Goal: Task Accomplishment & Management: Manage account settings

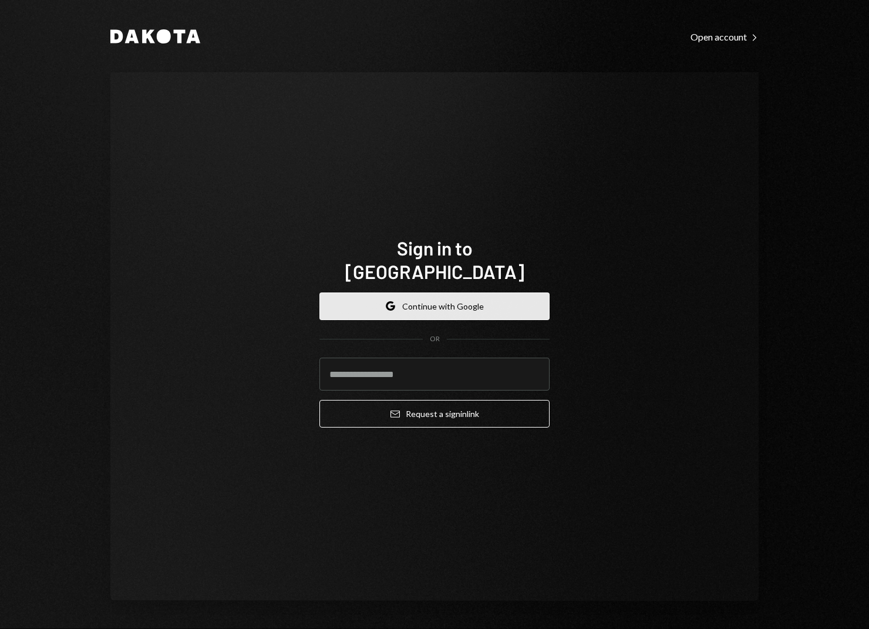
click at [400, 297] on button "Google Continue with Google" at bounding box center [435, 307] width 230 height 28
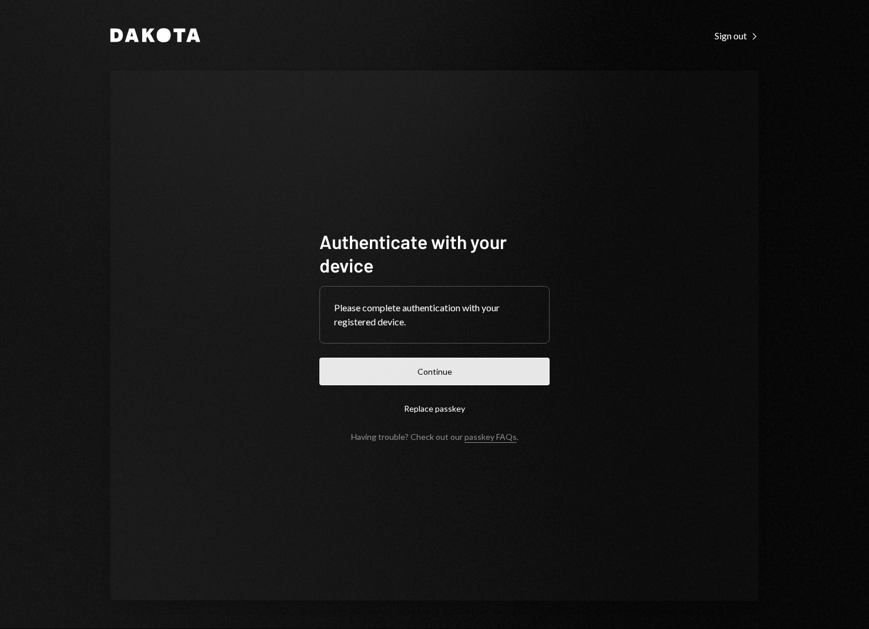
click at [437, 368] on button "Continue" at bounding box center [435, 372] width 230 height 28
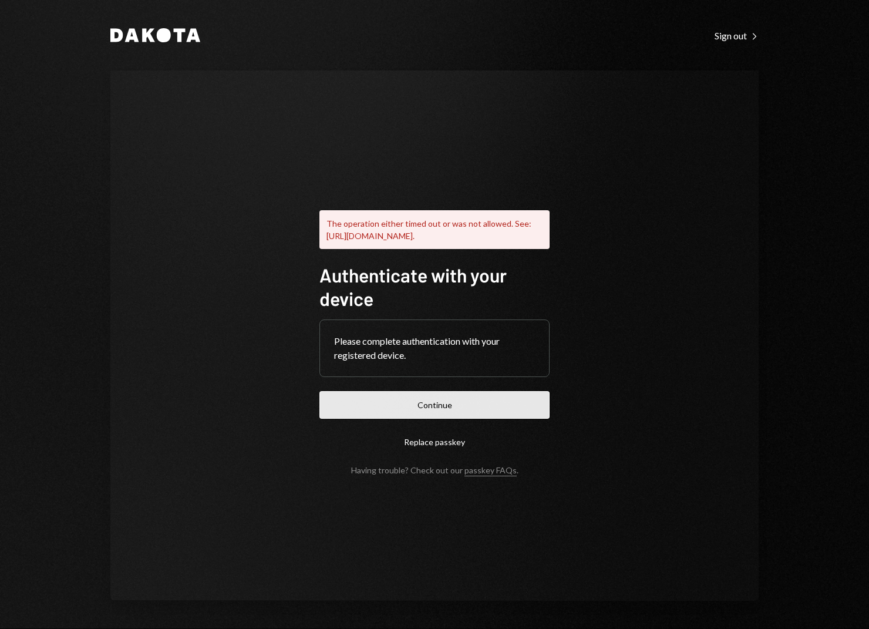
click at [463, 419] on button "Continue" at bounding box center [435, 405] width 230 height 28
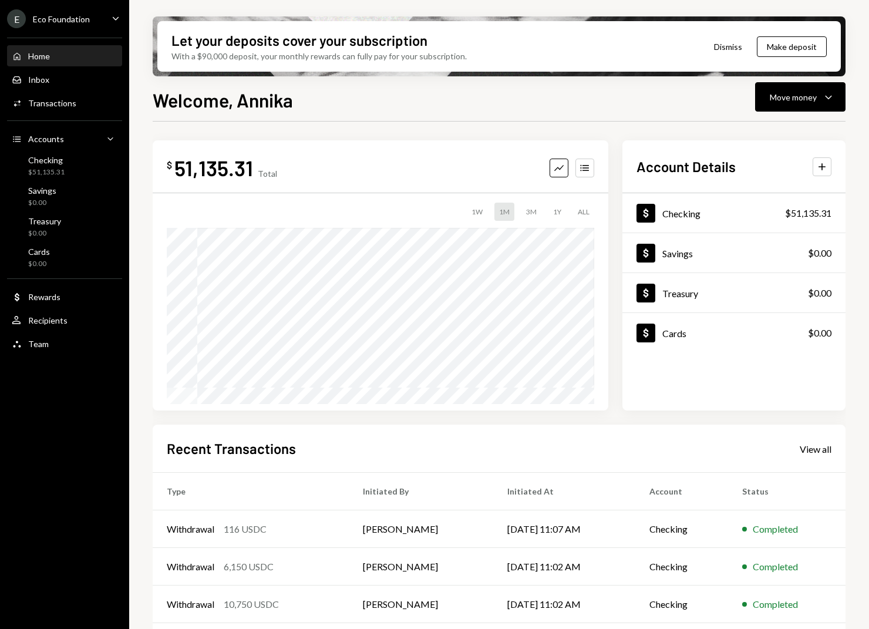
click at [36, 67] on div "Home Home Inbox Inbox Activities Transactions Accounts Accounts Caret Down Chec…" at bounding box center [64, 194] width 129 height 326
click at [36, 75] on div "Inbox" at bounding box center [38, 80] width 21 height 10
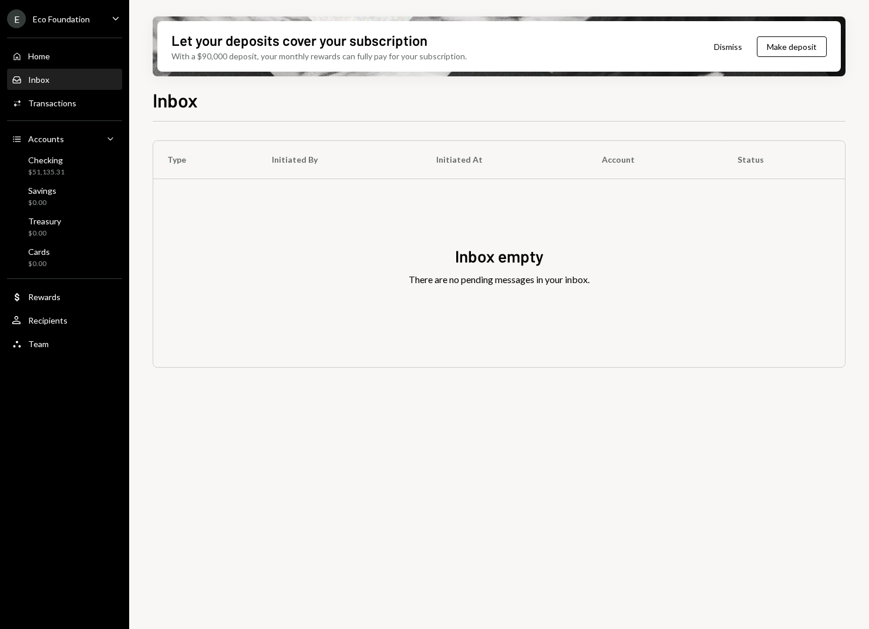
click at [45, 150] on div "Home Home Inbox Inbox Activities Transactions Accounts Accounts Caret Down Chec…" at bounding box center [64, 194] width 129 height 326
click at [45, 153] on div "Checking $51,135.31" at bounding box center [65, 166] width 106 height 27
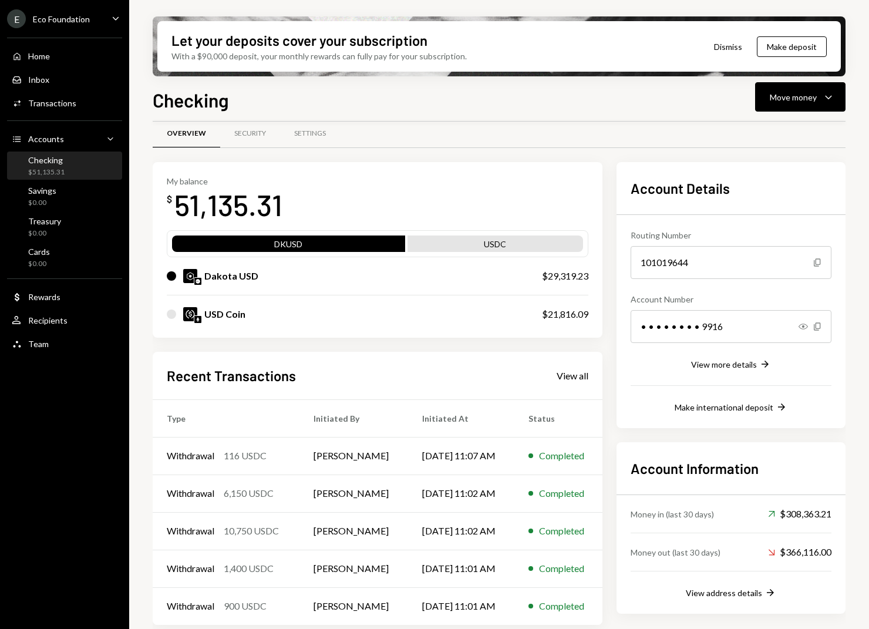
scroll to position [21, 0]
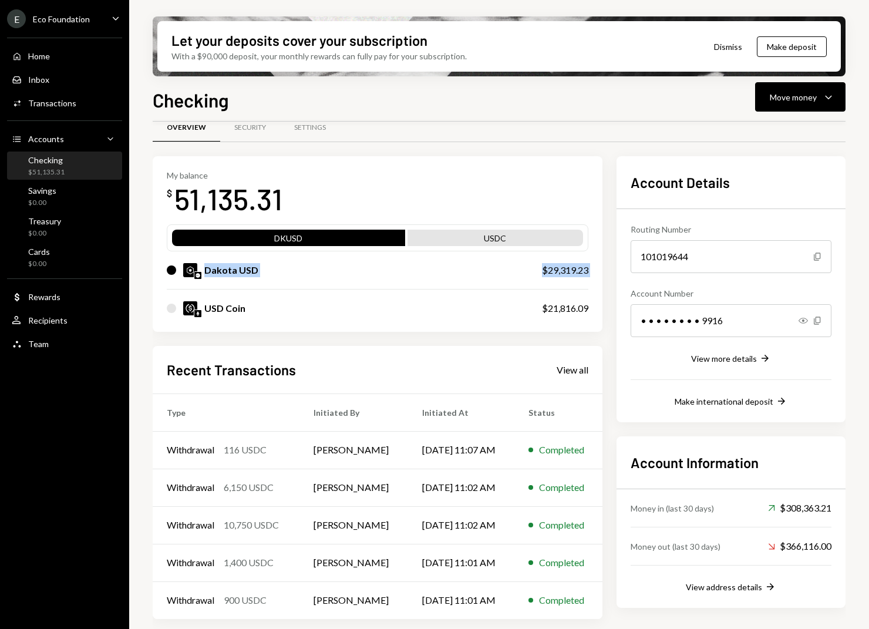
drag, startPoint x: 305, startPoint y: 260, endPoint x: 308, endPoint y: 302, distance: 42.4
click at [307, 301] on div "DKUSD USDC Dakota USD $29,319.23 USD Coin $21,816.09" at bounding box center [378, 275] width 422 height 103
click at [308, 302] on div "USD Coin" at bounding box center [343, 308] width 352 height 14
click at [318, 518] on td "[PERSON_NAME]" at bounding box center [354, 525] width 108 height 38
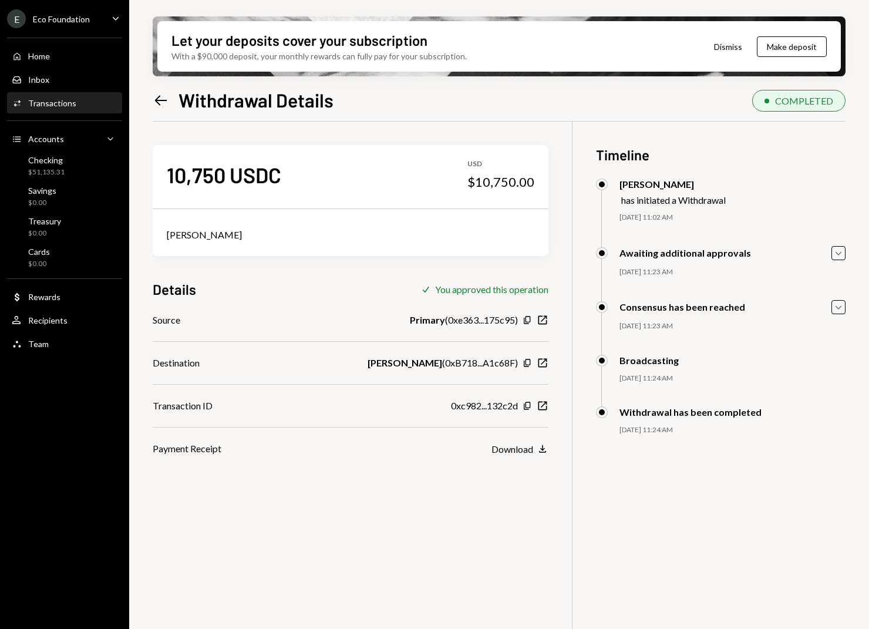
click at [160, 105] on icon "Left Arrow" at bounding box center [161, 100] width 16 height 16
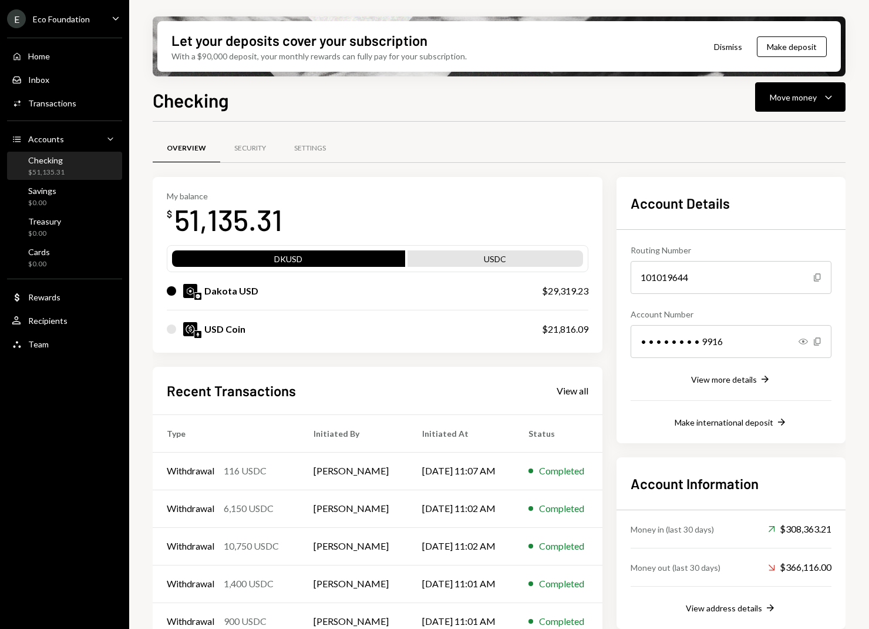
drag, startPoint x: 852, startPoint y: 609, endPoint x: 852, endPoint y: 554, distance: 55.2
click at [852, 554] on div "Let your deposits cover your subscription With a $90,000 deposit, your monthly …" at bounding box center [499, 314] width 740 height 629
